Goal: Task Accomplishment & Management: Use online tool/utility

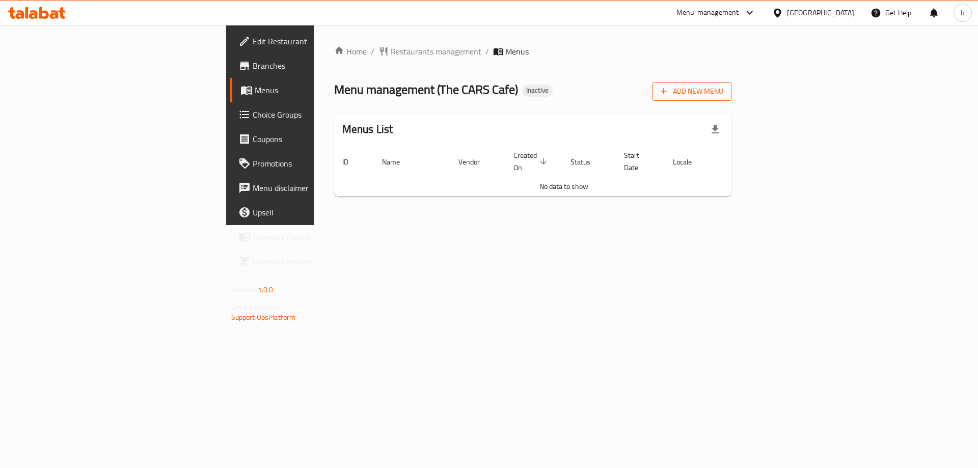
click at [724, 88] on span "Add New Menu" at bounding box center [692, 91] width 63 height 13
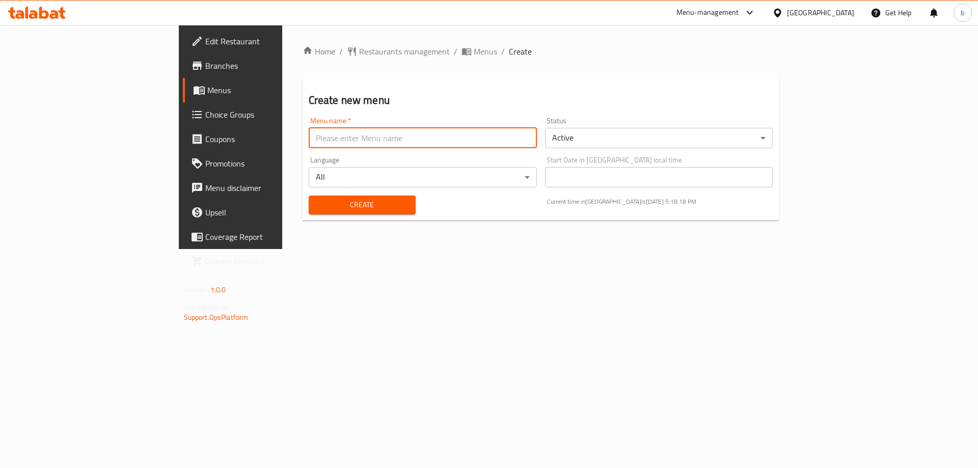
click at [409, 142] on input "text" at bounding box center [423, 138] width 228 height 20
type input "9"
type input "[DATE]"
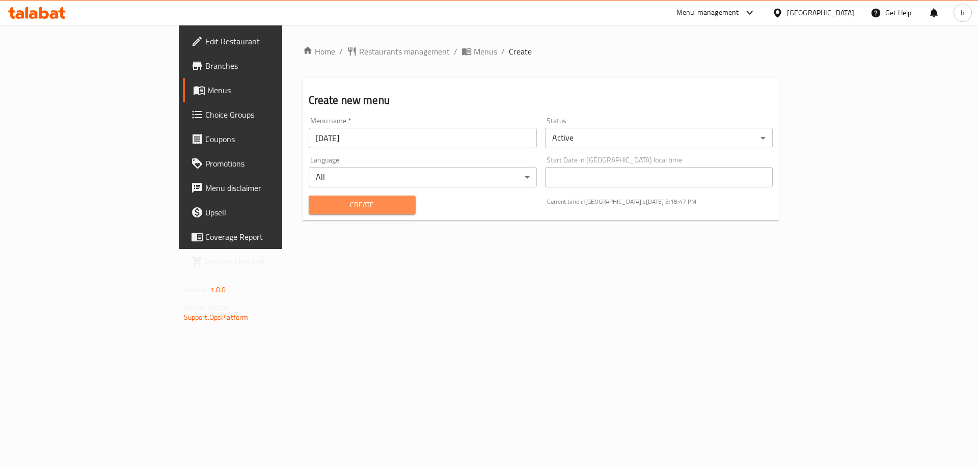
click at [317, 200] on span "Create" at bounding box center [362, 205] width 91 height 13
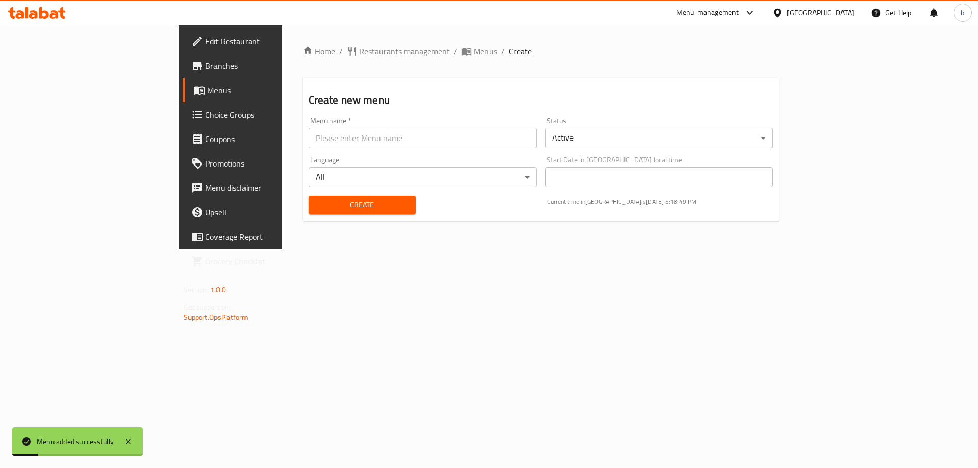
click at [207, 91] on span "Menus" at bounding box center [270, 90] width 127 height 12
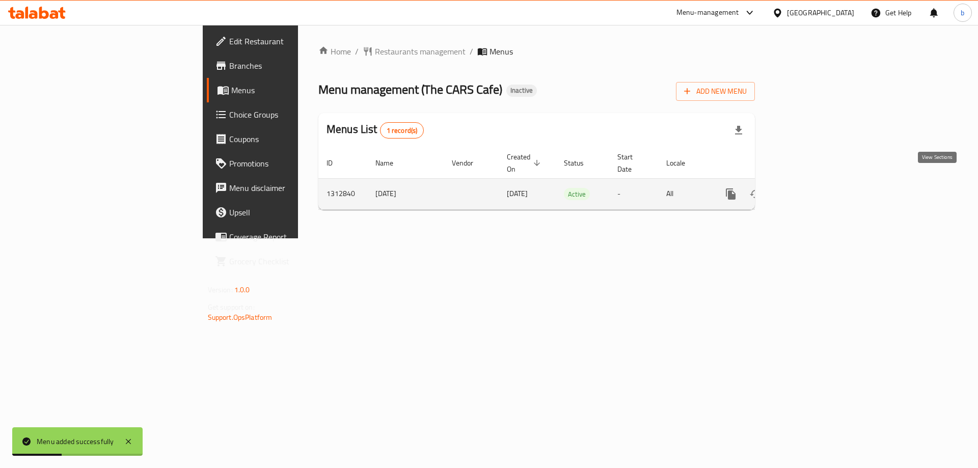
click at [811, 188] on icon "enhanced table" at bounding box center [804, 194] width 12 height 12
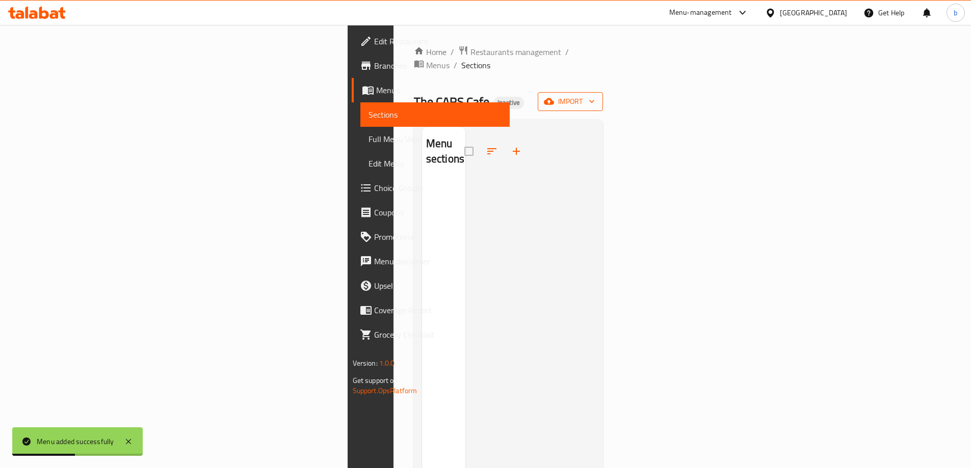
click at [595, 95] on span "import" at bounding box center [570, 101] width 49 height 13
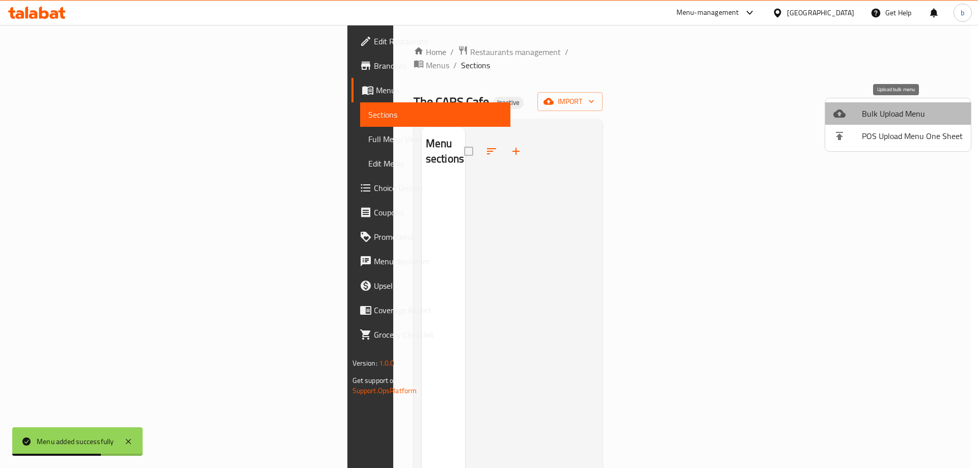
click at [905, 116] on span "Bulk Upload Menu" at bounding box center [912, 114] width 101 height 12
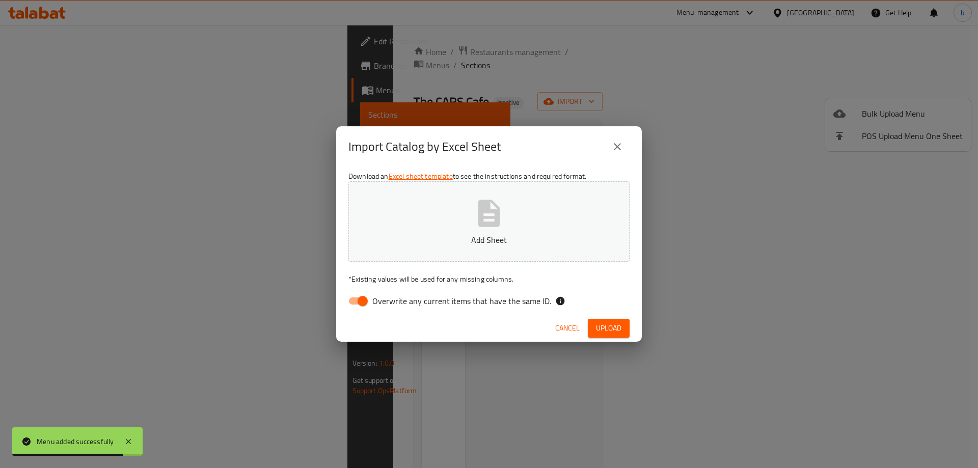
click at [363, 300] on input "Overwrite any current items that have the same ID." at bounding box center [363, 300] width 58 height 19
checkbox input "false"
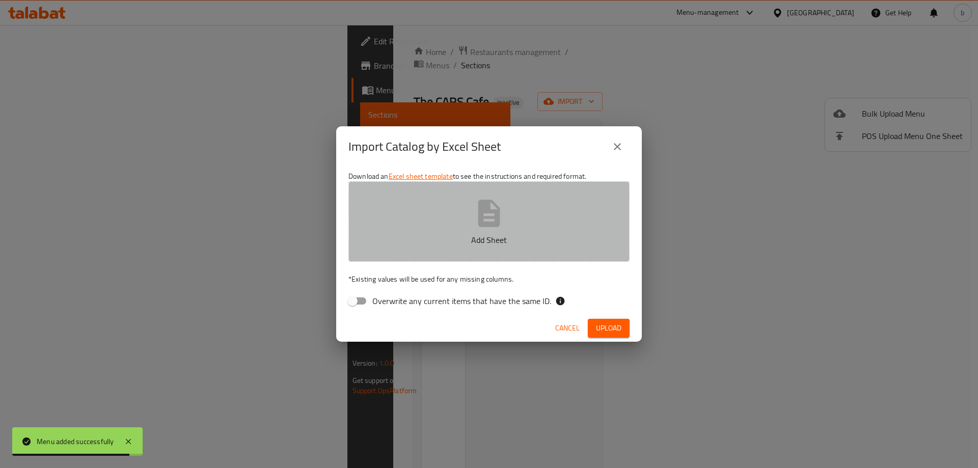
click at [460, 221] on button "Add Sheet" at bounding box center [489, 221] width 281 height 81
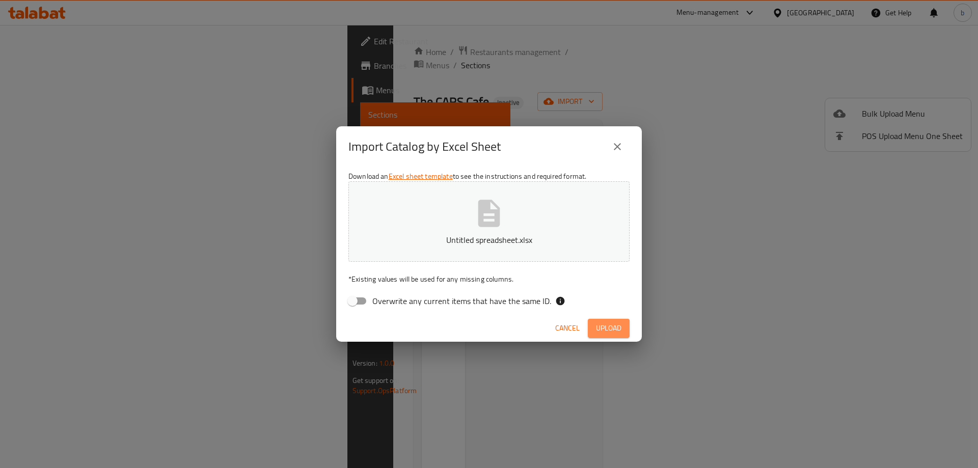
click at [612, 324] on span "Upload" at bounding box center [608, 328] width 25 height 13
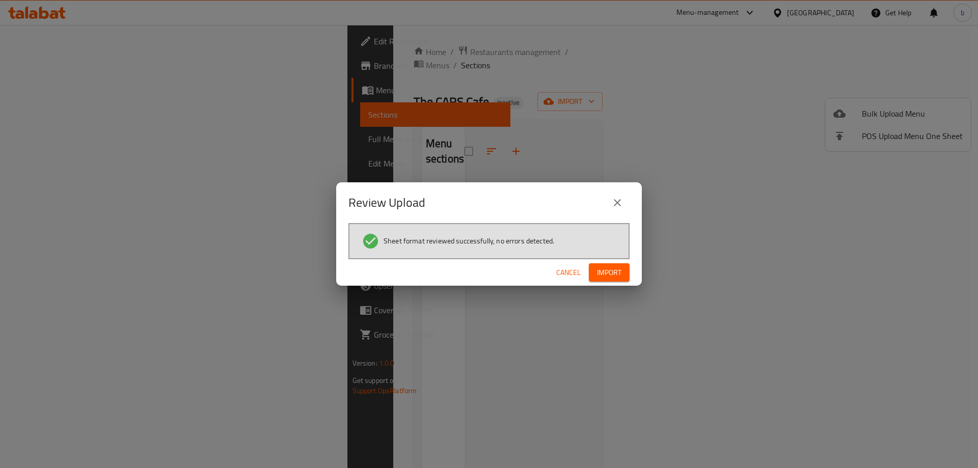
click at [604, 266] on span "Import" at bounding box center [609, 272] width 24 height 13
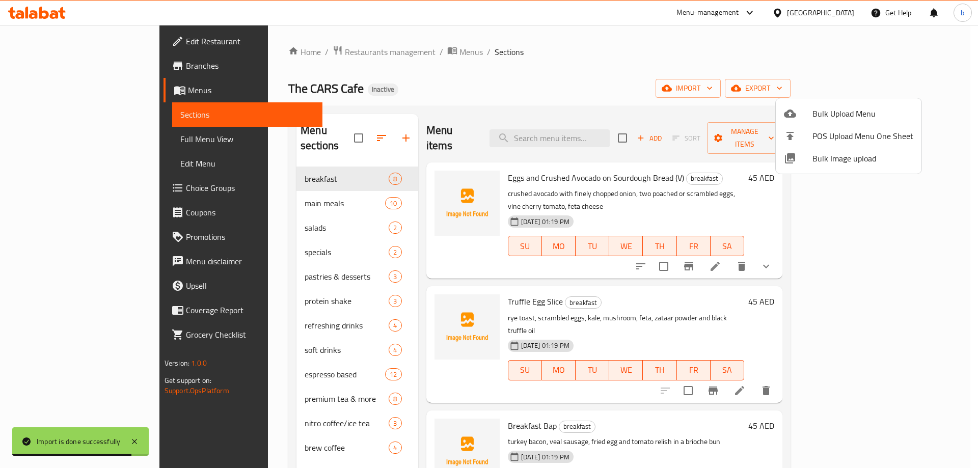
click at [750, 84] on div at bounding box center [489, 234] width 978 height 468
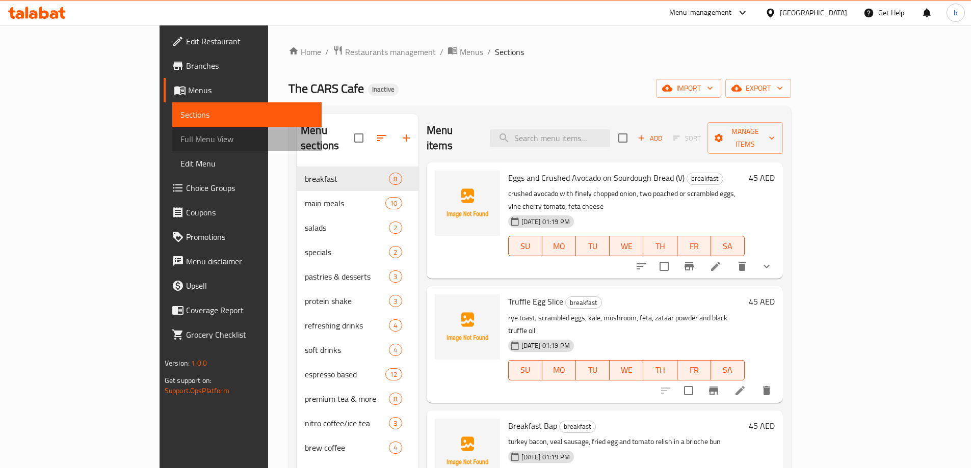
click at [180, 140] on span "Full Menu View" at bounding box center [246, 139] width 133 height 12
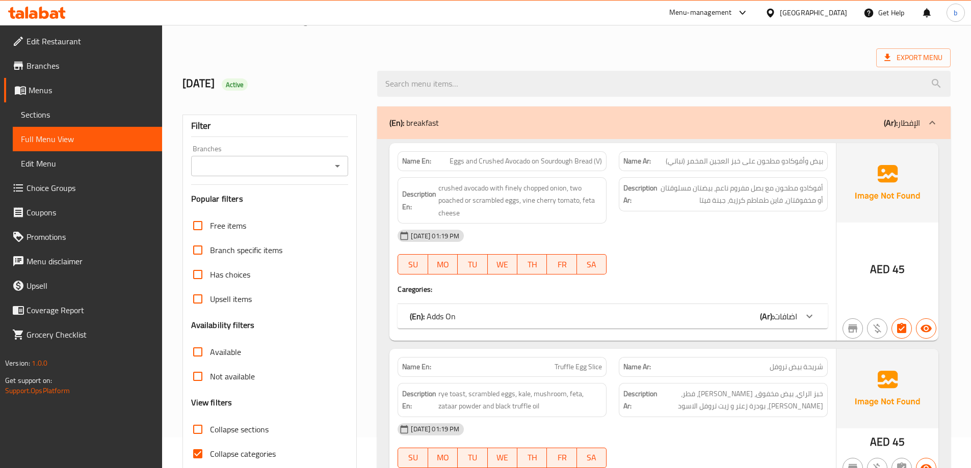
scroll to position [153, 0]
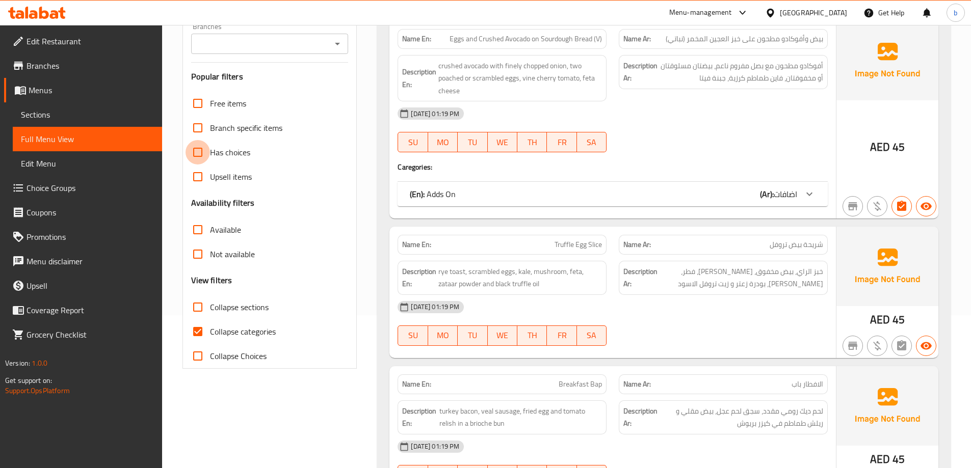
click at [203, 148] on input "Has choices" at bounding box center [197, 152] width 24 height 24
checkbox input "true"
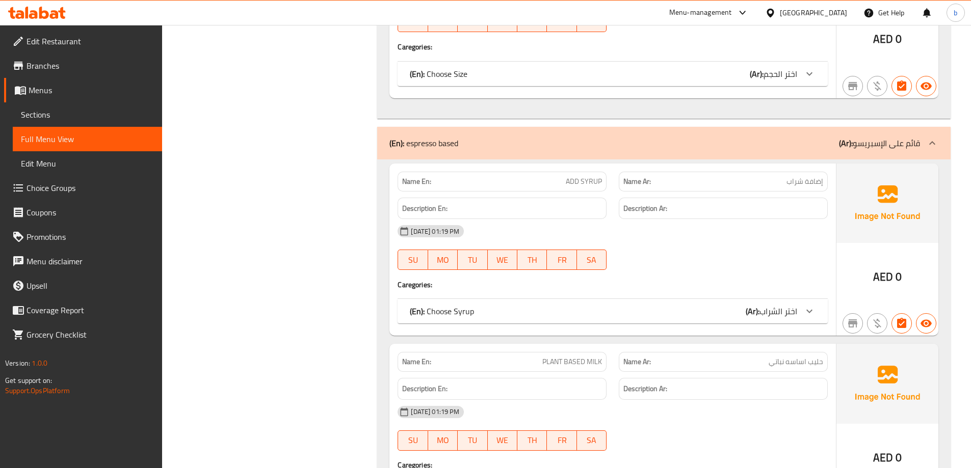
scroll to position [1216, 0]
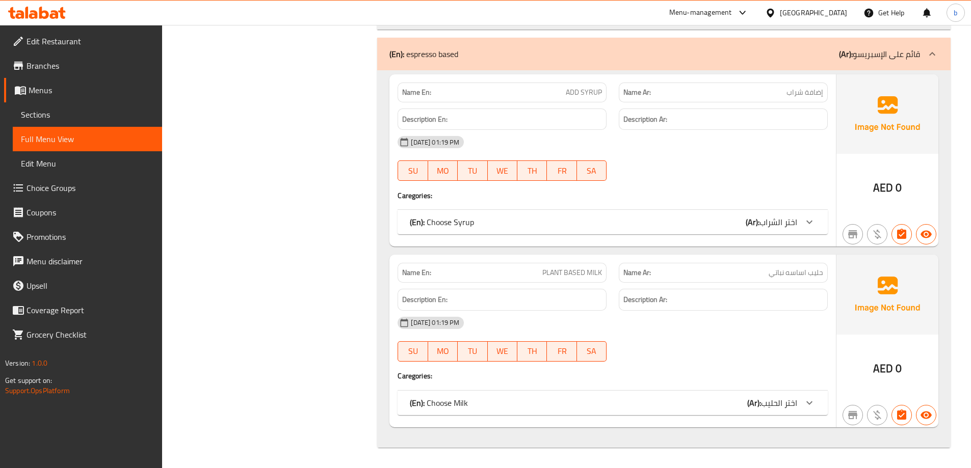
click at [49, 110] on span "Sections" at bounding box center [87, 115] width 133 height 12
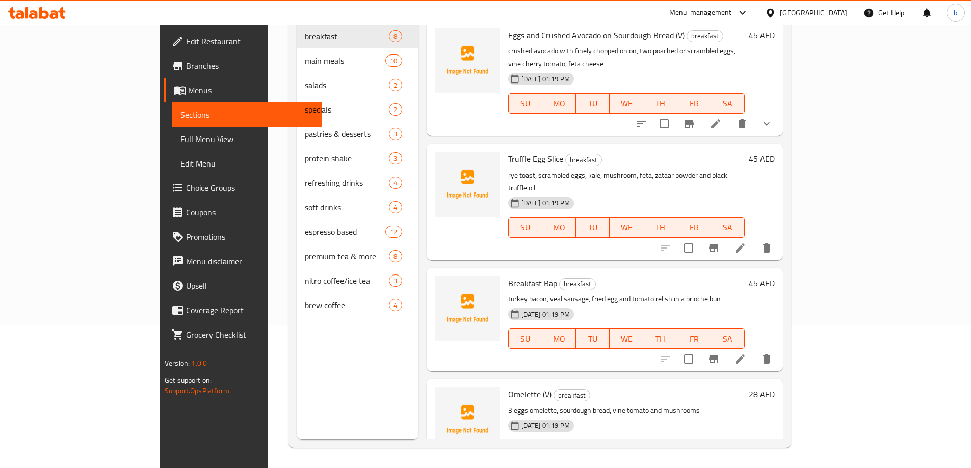
scroll to position [143, 0]
click at [180, 138] on span "Full Menu View" at bounding box center [246, 139] width 133 height 12
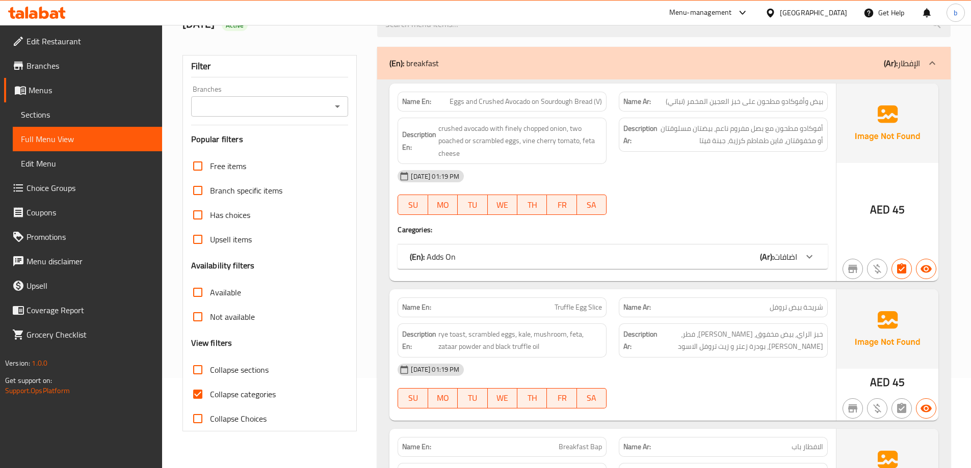
scroll to position [41, 0]
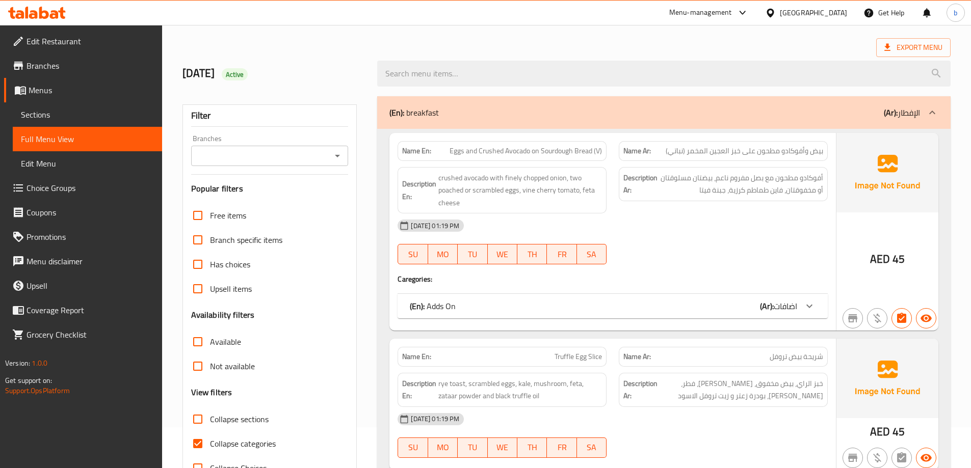
click at [199, 447] on input "Collapse categories" at bounding box center [197, 444] width 24 height 24
checkbox input "false"
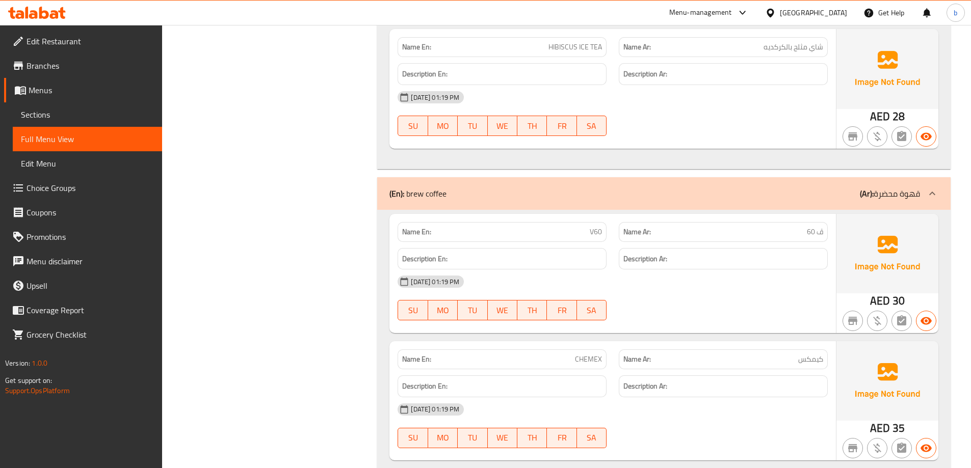
scroll to position [10151, 0]
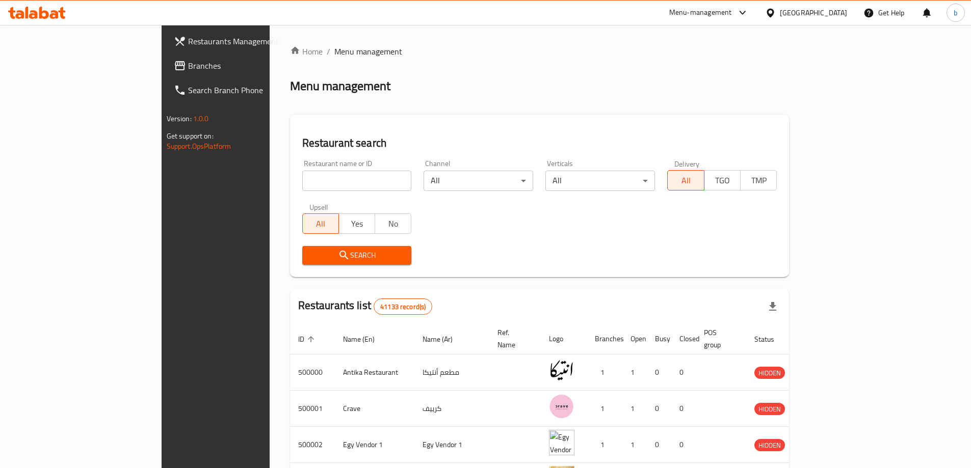
click at [188, 41] on span "Restaurants Management" at bounding box center [251, 41] width 127 height 12
